Goal: Task Accomplishment & Management: Manage account settings

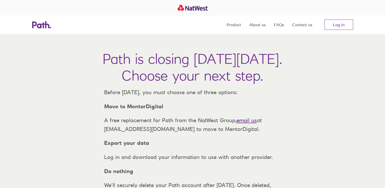
click at [337, 30] on nav "Product About us FAQs Contact us Log in" at bounding box center [289, 24] width 126 height 18
click at [339, 25] on link "Log in" at bounding box center [338, 25] width 29 height 10
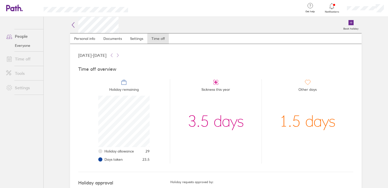
scroll to position [51, 51]
click at [336, 8] on div at bounding box center [332, 6] width 17 height 7
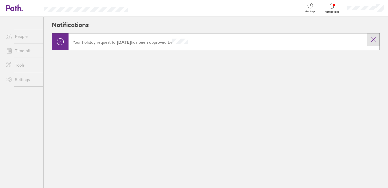
click at [373, 40] on icon at bounding box center [374, 39] width 6 height 6
click at [373, 41] on icon at bounding box center [374, 40] width 4 height 4
click at [375, 38] on icon at bounding box center [374, 39] width 6 height 6
click at [333, 10] on span "Notifications" at bounding box center [332, 11] width 17 height 3
click at [347, 10] on div at bounding box center [365, 8] width 45 height 16
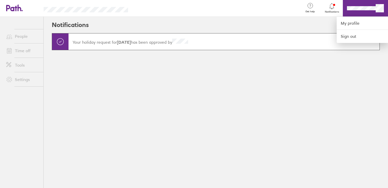
click at [353, 11] on div at bounding box center [194, 94] width 388 height 188
click at [356, 20] on link "My profile" at bounding box center [362, 23] width 51 height 13
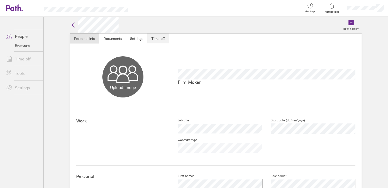
click at [162, 34] on link "Time off" at bounding box center [158, 38] width 22 height 10
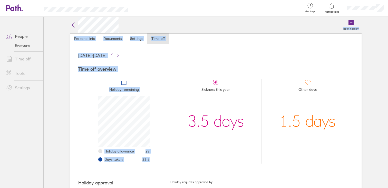
drag, startPoint x: 148, startPoint y: 160, endPoint x: 68, endPoint y: 27, distance: 154.9
click at [68, 27] on div "Book holiday Personal info Documents Settings Time off 01 Jan 2025 - 31 Dec 202…" at bounding box center [216, 102] width 308 height 171
click at [145, 78] on ul "Holiday remaining Holiday allowance 29 Days taken 23.5 Sickness this year 3.5 d…" at bounding box center [215, 119] width 275 height 88
